Goal: Task Accomplishment & Management: Manage account settings

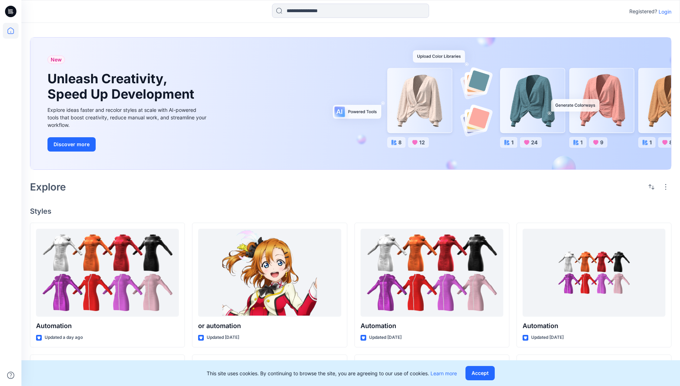
click at [664, 11] on p "Login" at bounding box center [665, 11] width 13 height 7
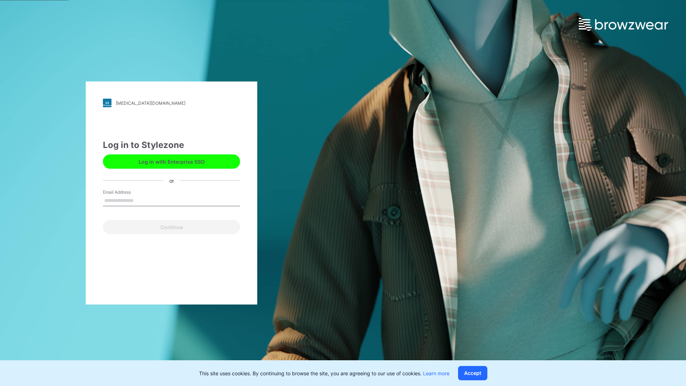
click at [141, 200] on input "Email Address" at bounding box center [171, 200] width 137 height 11
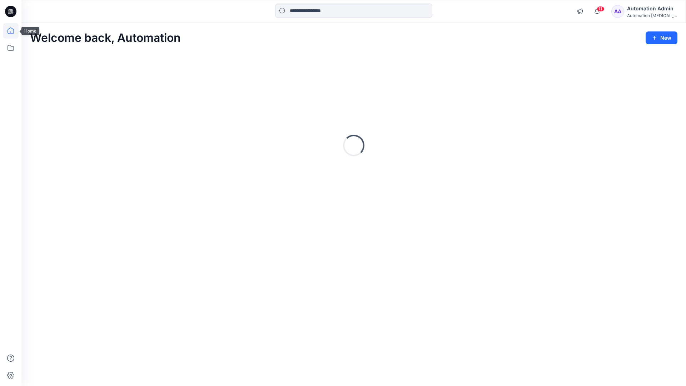
click at [14, 31] on icon at bounding box center [10, 30] width 6 height 6
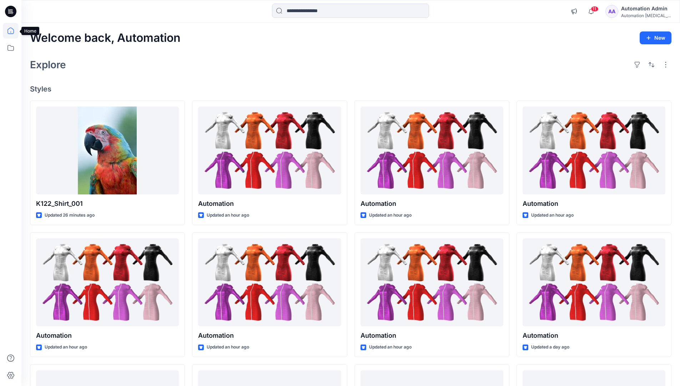
click at [637, 10] on div "Automation Admin" at bounding box center [646, 8] width 50 height 9
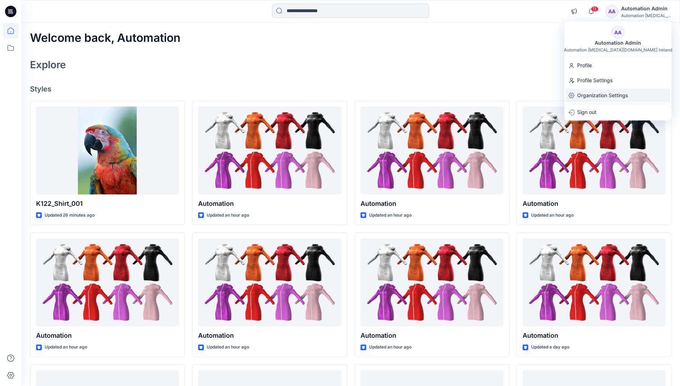
click at [590, 99] on p "Organization Settings" at bounding box center [602, 96] width 51 height 14
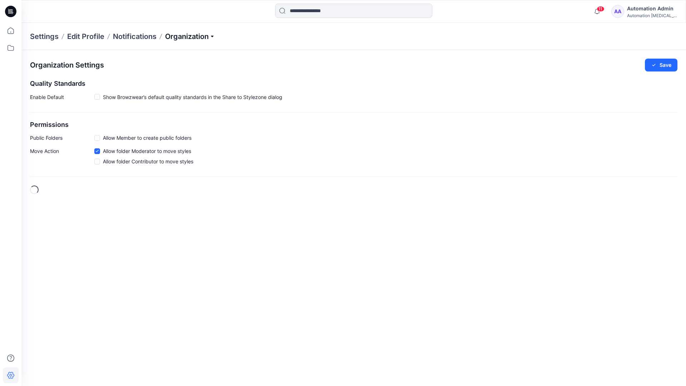
click at [205, 36] on p "Organization" at bounding box center [190, 36] width 50 height 10
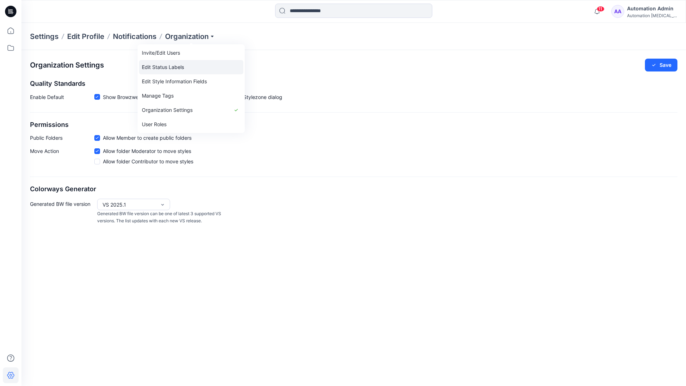
click at [176, 67] on link "Edit Status Labels" at bounding box center [191, 67] width 104 height 14
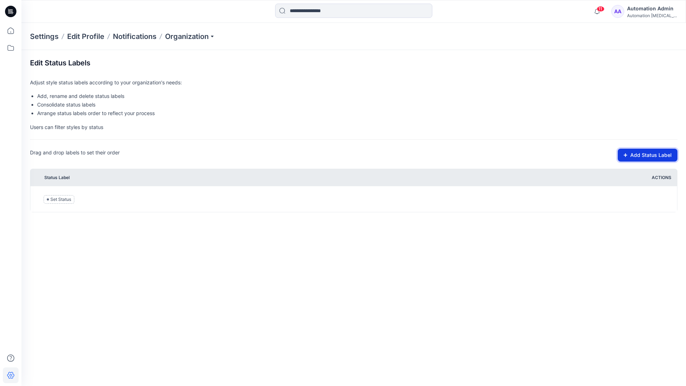
click at [640, 156] on button "Add Status Label" at bounding box center [647, 155] width 60 height 13
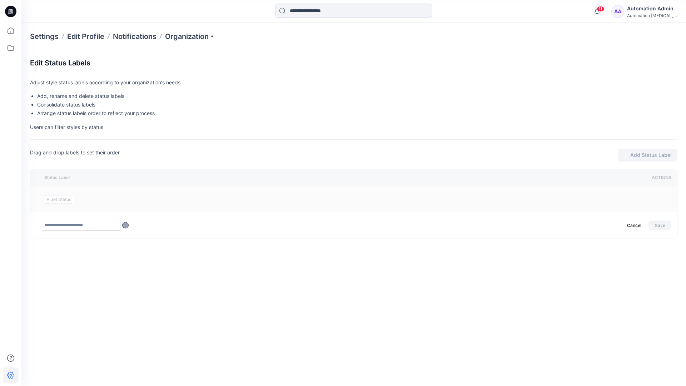
click at [95, 226] on input "text" at bounding box center [81, 225] width 79 height 11
type input "********"
click at [657, 223] on button "Save" at bounding box center [659, 224] width 23 height 9
click at [8, 31] on icon at bounding box center [11, 31] width 16 height 16
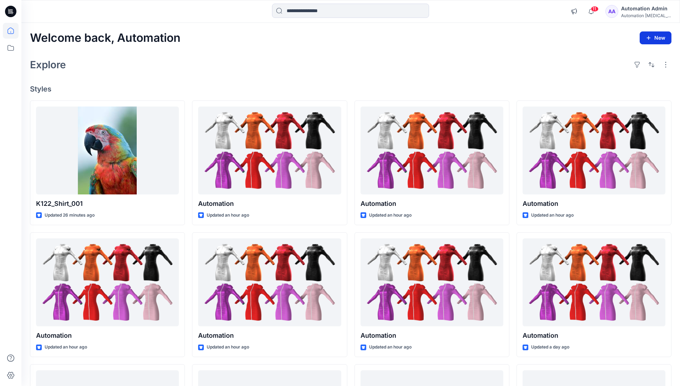
click at [653, 40] on button "New" at bounding box center [656, 37] width 32 height 13
click at [636, 55] on p "New Style" at bounding box center [634, 55] width 24 height 9
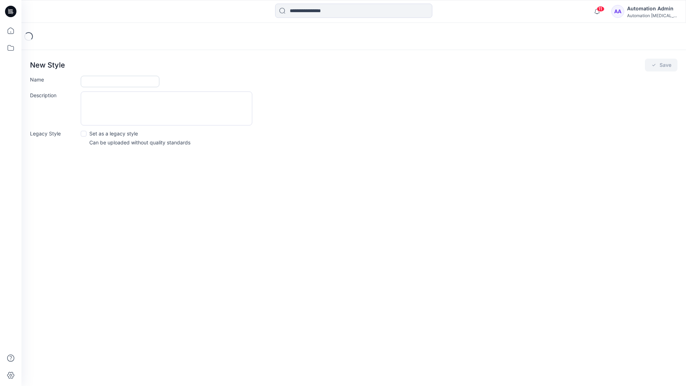
click at [112, 81] on input "Name" at bounding box center [120, 81] width 79 height 11
type input "**********"
click at [315, 108] on div "Description" at bounding box center [353, 108] width 647 height 34
click at [654, 67] on icon "submit" at bounding box center [654, 65] width 6 height 6
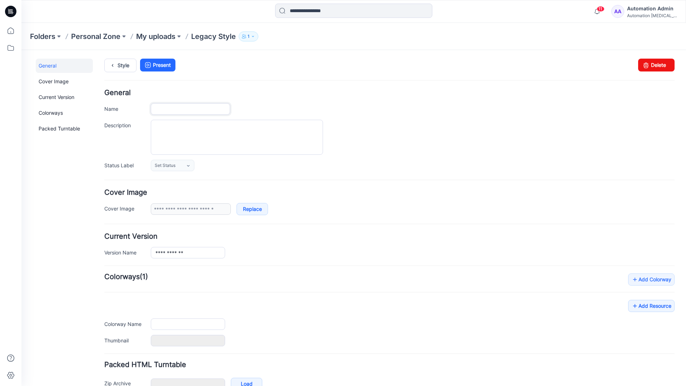
click at [199, 109] on input "Name" at bounding box center [190, 108] width 79 height 11
type input "**********"
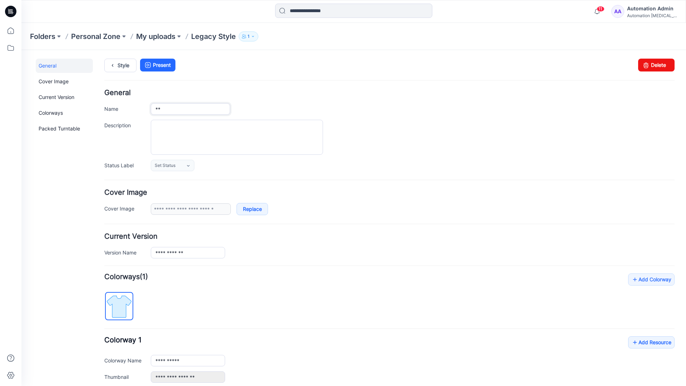
type input "*"
type input "**********"
click at [194, 128] on textarea "Description" at bounding box center [237, 137] width 172 height 35
type textarea "**********"
click at [189, 166] on icon at bounding box center [188, 165] width 2 height 1
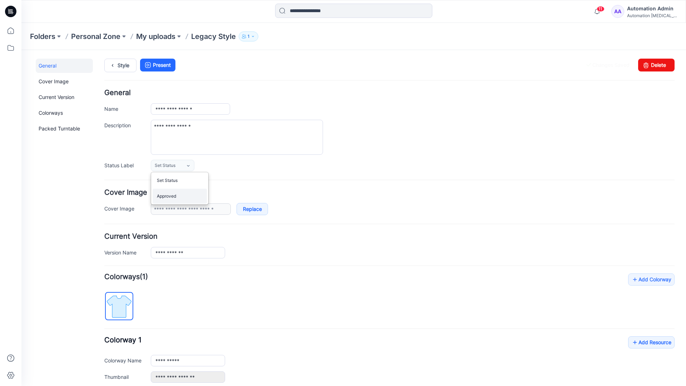
click at [177, 200] on link "Approved" at bounding box center [179, 196] width 54 height 15
click at [652, 65] on link "Delete" at bounding box center [656, 65] width 36 height 13
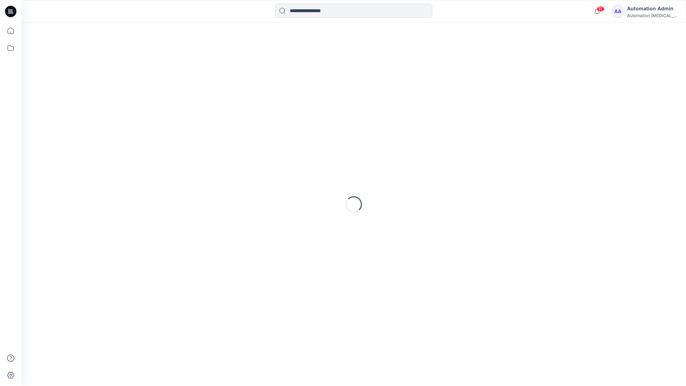
click at [645, 12] on div "Automation Admin" at bounding box center [652, 8] width 50 height 9
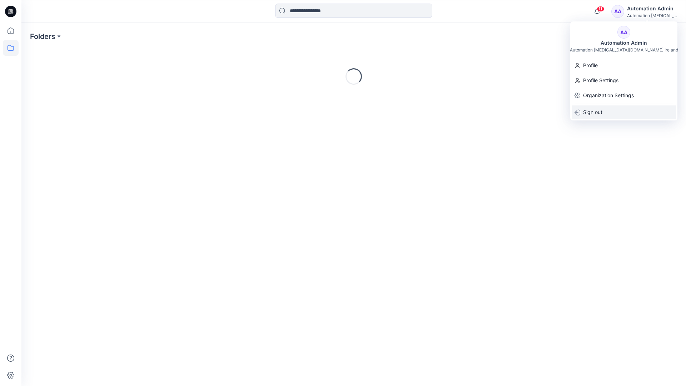
click at [600, 112] on p "Sign out" at bounding box center [592, 112] width 19 height 14
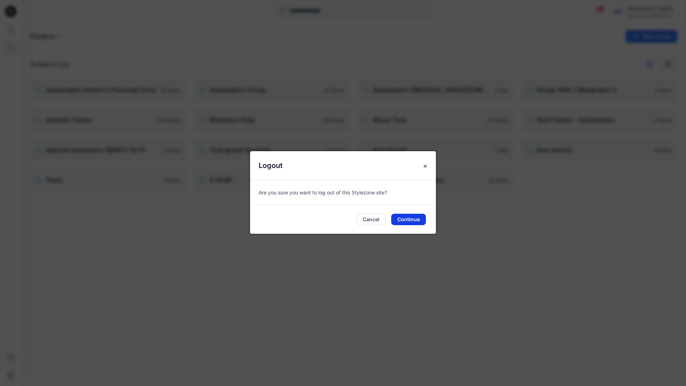
click at [412, 219] on button "Continue" at bounding box center [408, 219] width 35 height 11
